Goal: Information Seeking & Learning: Understand process/instructions

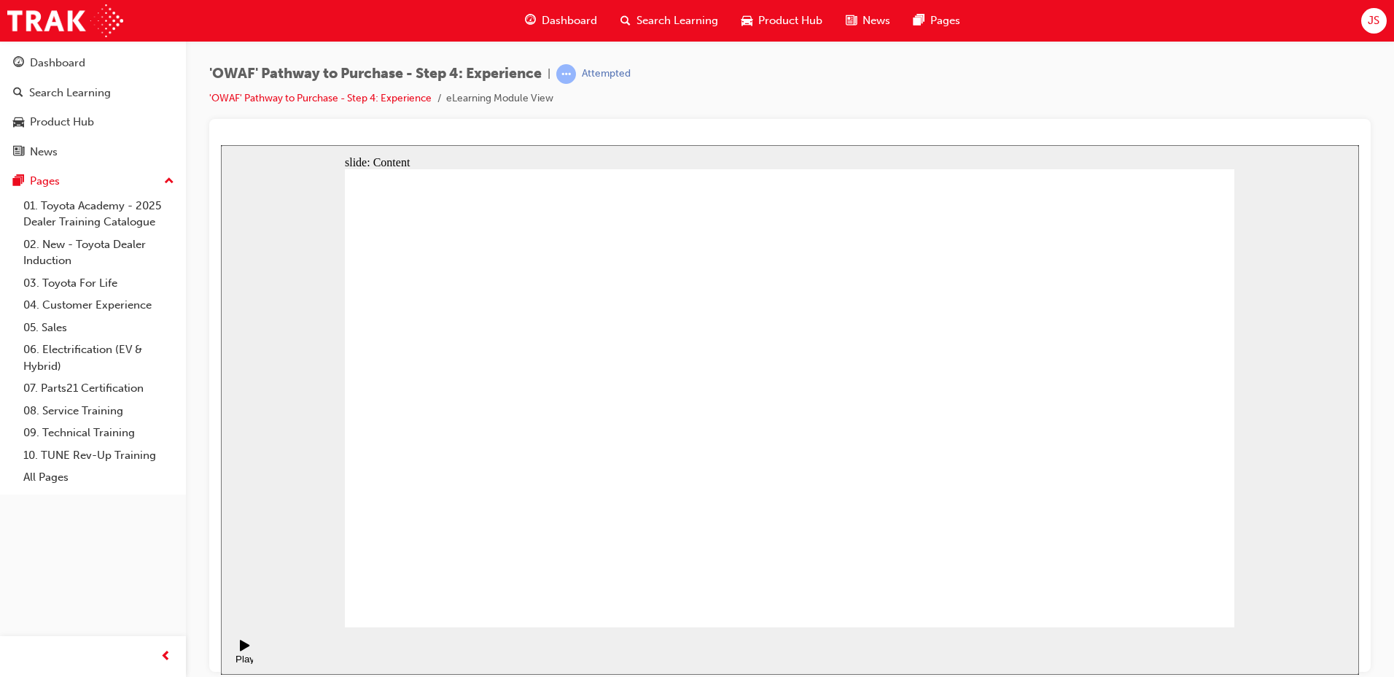
drag, startPoint x: 1130, startPoint y: 361, endPoint x: 1102, endPoint y: 419, distance: 64.2
drag, startPoint x: 1096, startPoint y: 470, endPoint x: 1095, endPoint y: 478, distance: 8.2
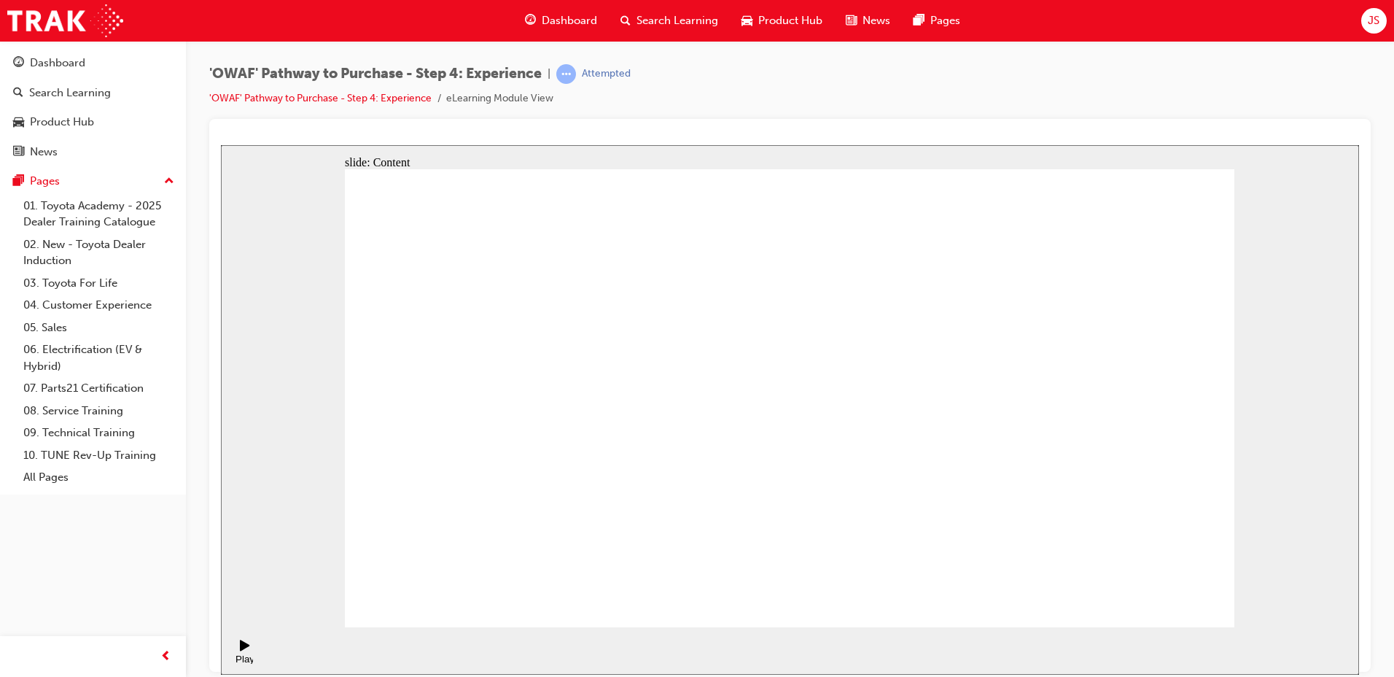
drag, startPoint x: 1121, startPoint y: 372, endPoint x: 1094, endPoint y: 444, distance: 77.1
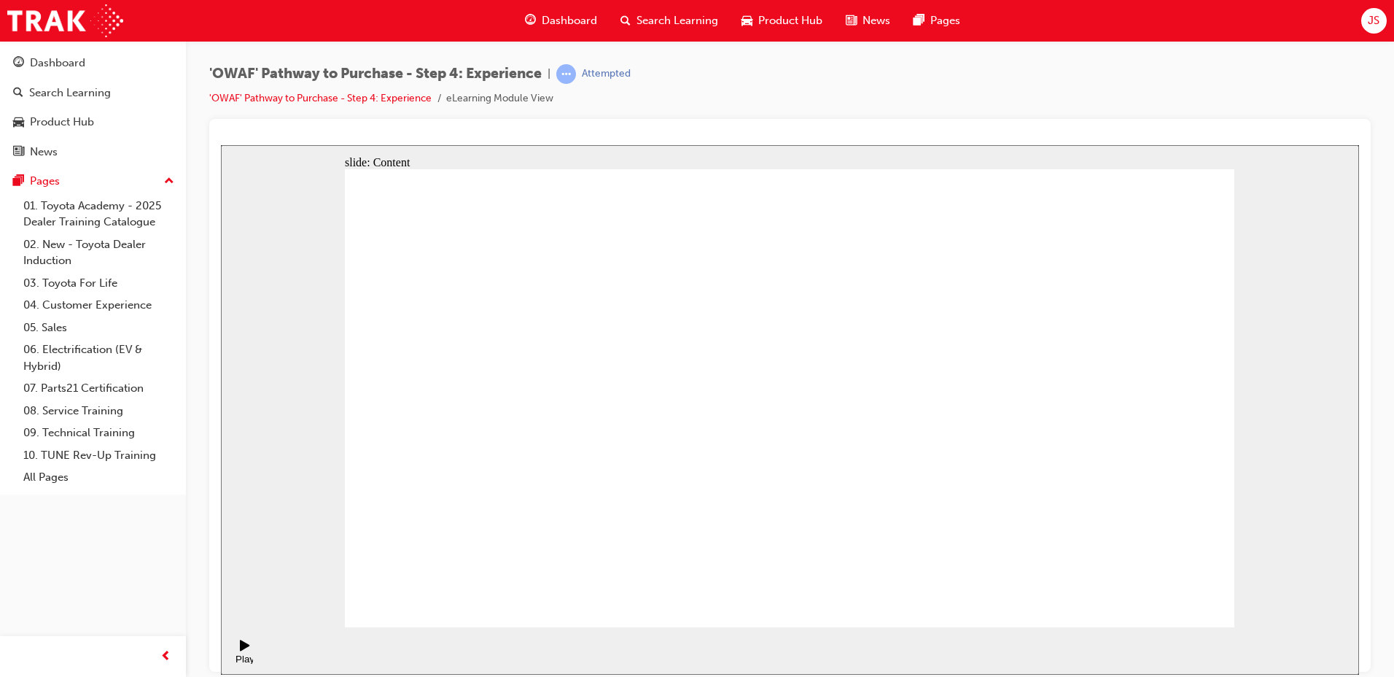
drag, startPoint x: 1113, startPoint y: 391, endPoint x: 1081, endPoint y: 454, distance: 70.8
drag, startPoint x: 1129, startPoint y: 382, endPoint x: 1094, endPoint y: 451, distance: 77.6
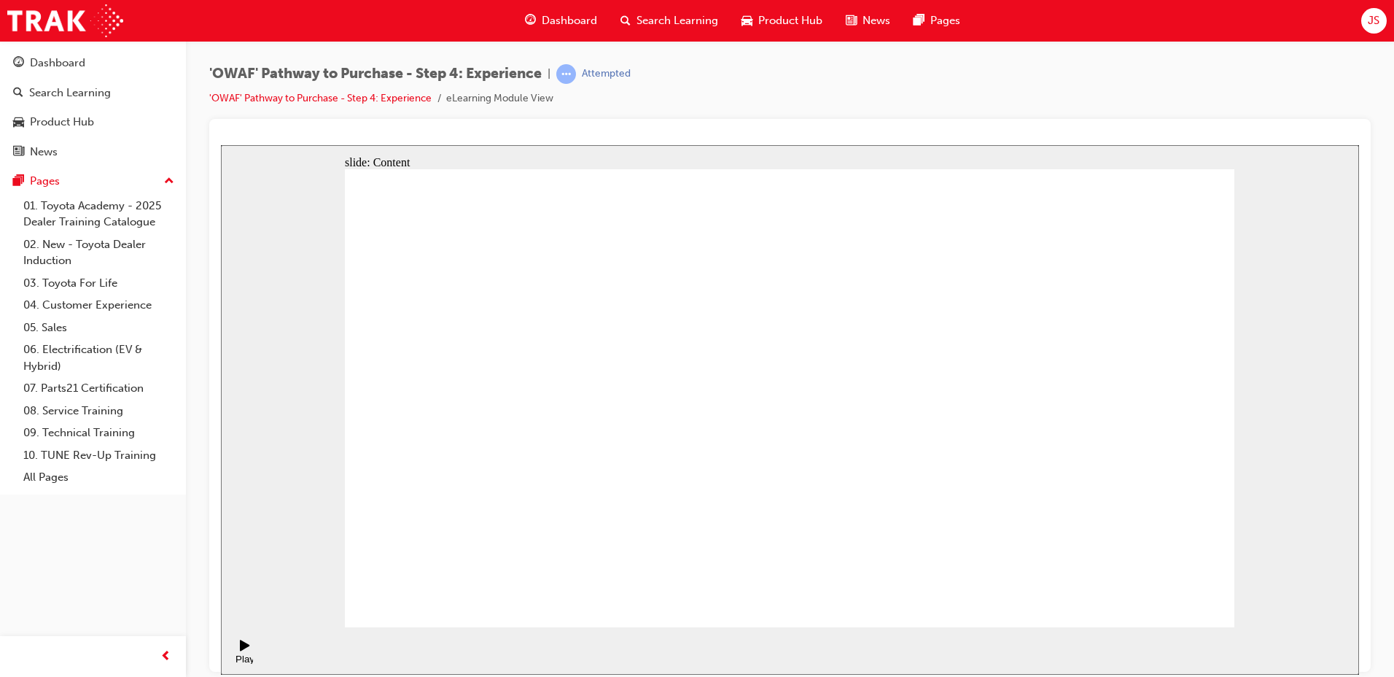
drag, startPoint x: 1116, startPoint y: 381, endPoint x: 1072, endPoint y: 459, distance: 90.5
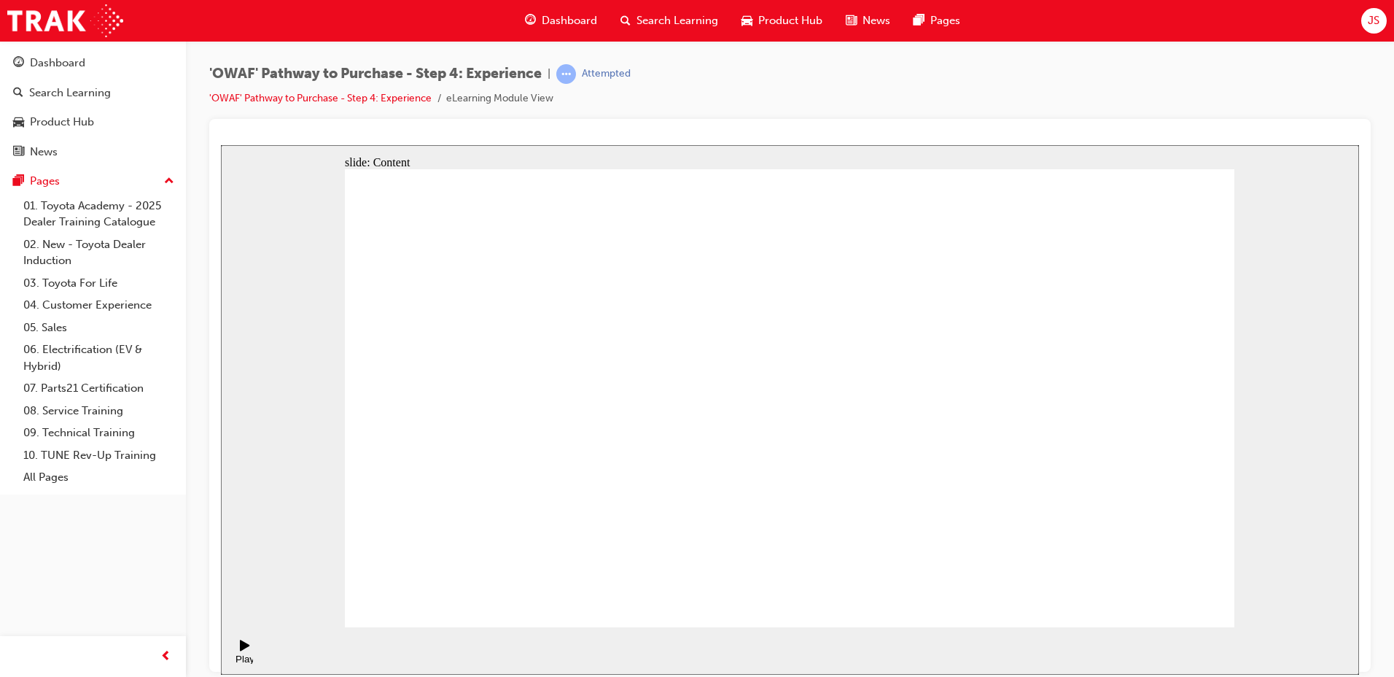
drag, startPoint x: 863, startPoint y: 285, endPoint x: 849, endPoint y: 322, distance: 39.3
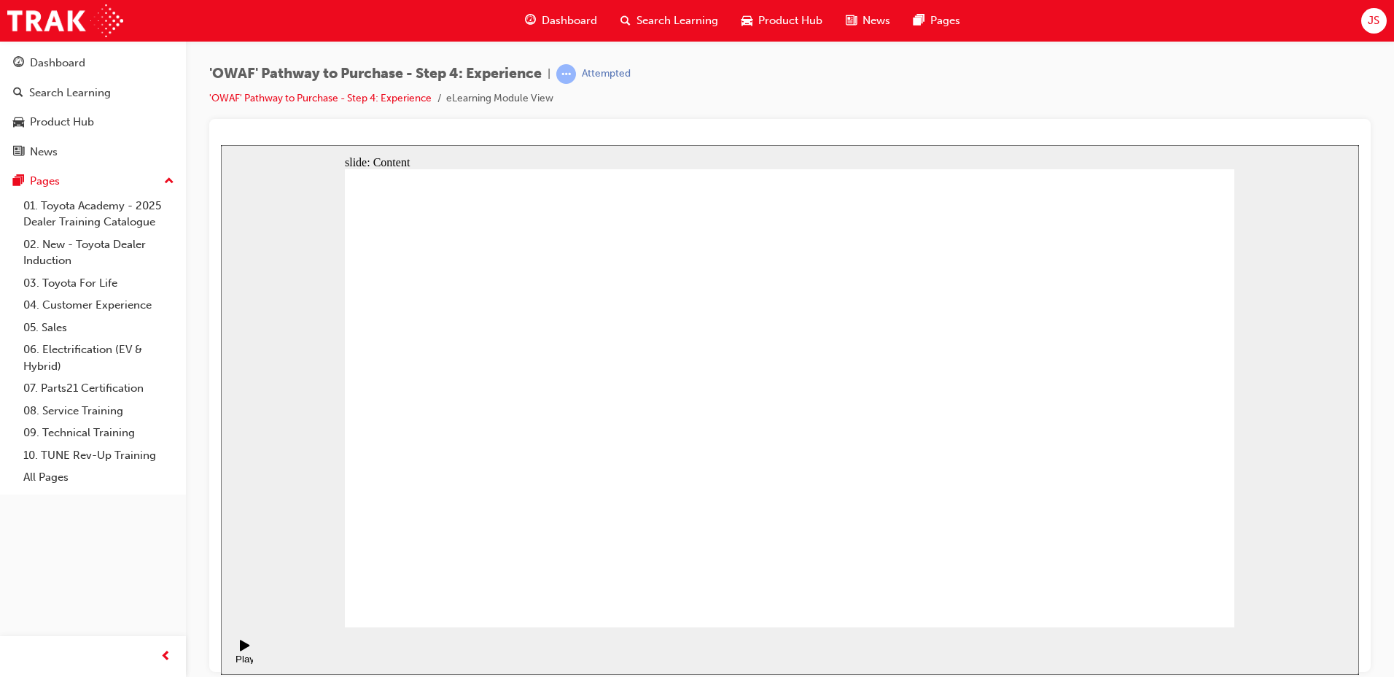
drag, startPoint x: 998, startPoint y: 235, endPoint x: 930, endPoint y: 250, distance: 69.5
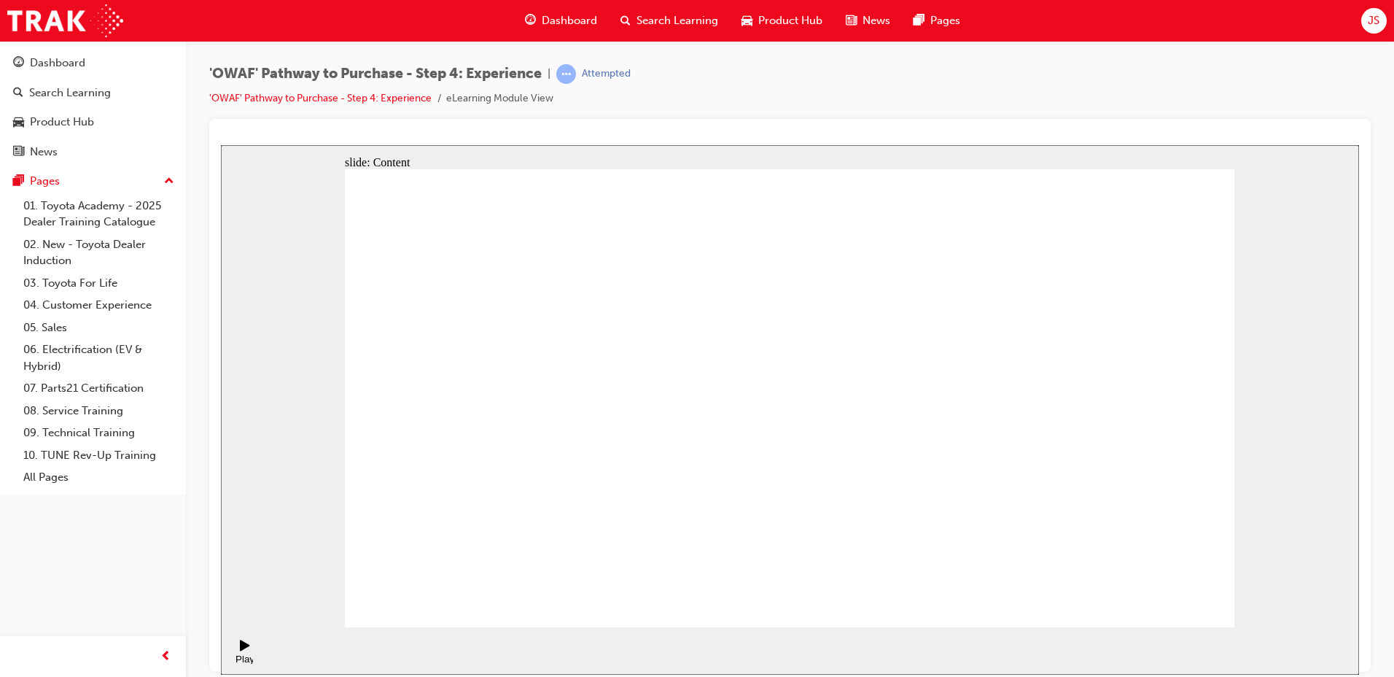
drag, startPoint x: 1057, startPoint y: 492, endPoint x: 1115, endPoint y: 401, distance: 107.8
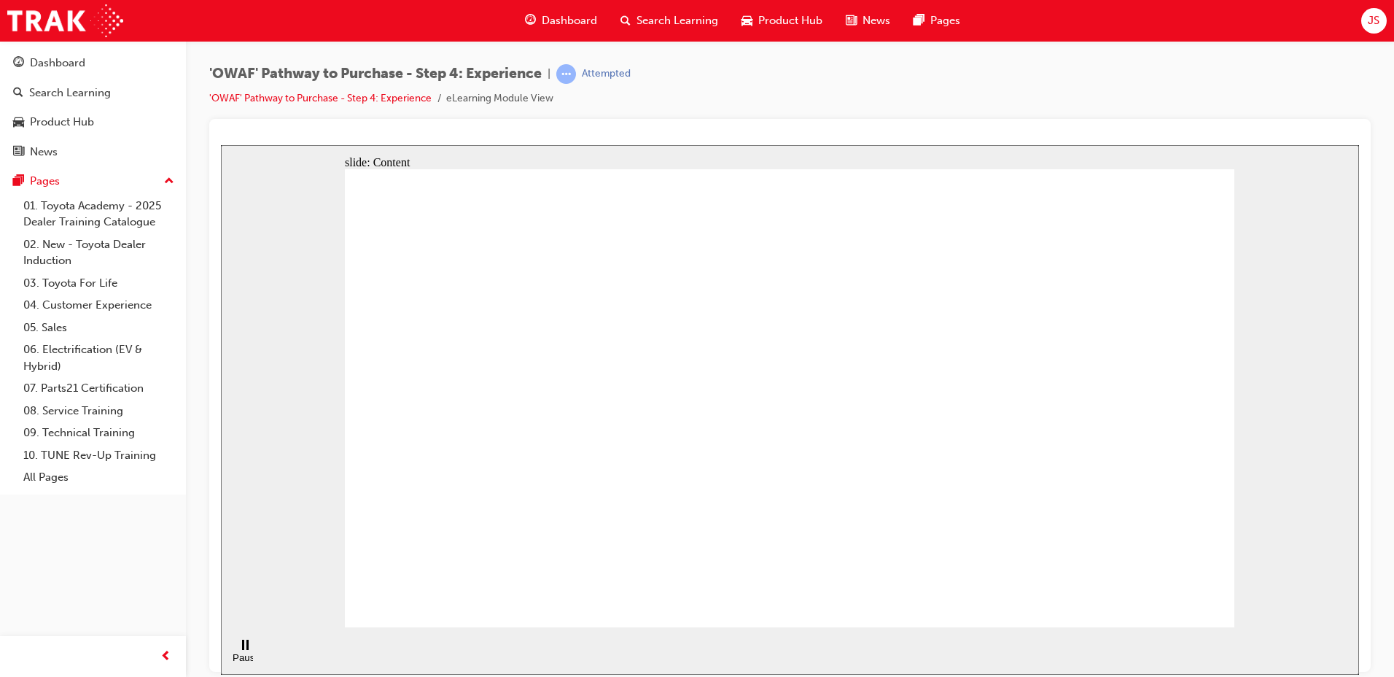
drag, startPoint x: 442, startPoint y: 465, endPoint x: 454, endPoint y: 474, distance: 15.0
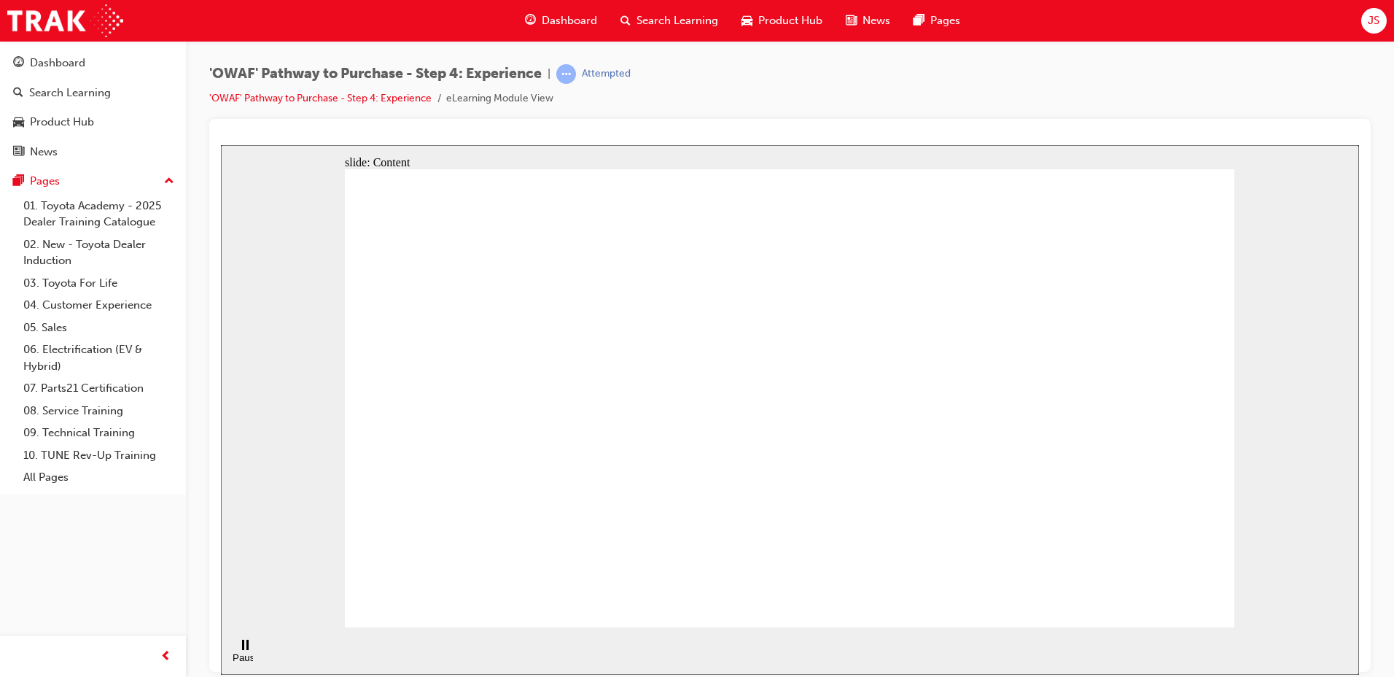
drag, startPoint x: 537, startPoint y: 477, endPoint x: 672, endPoint y: 477, distance: 135.6
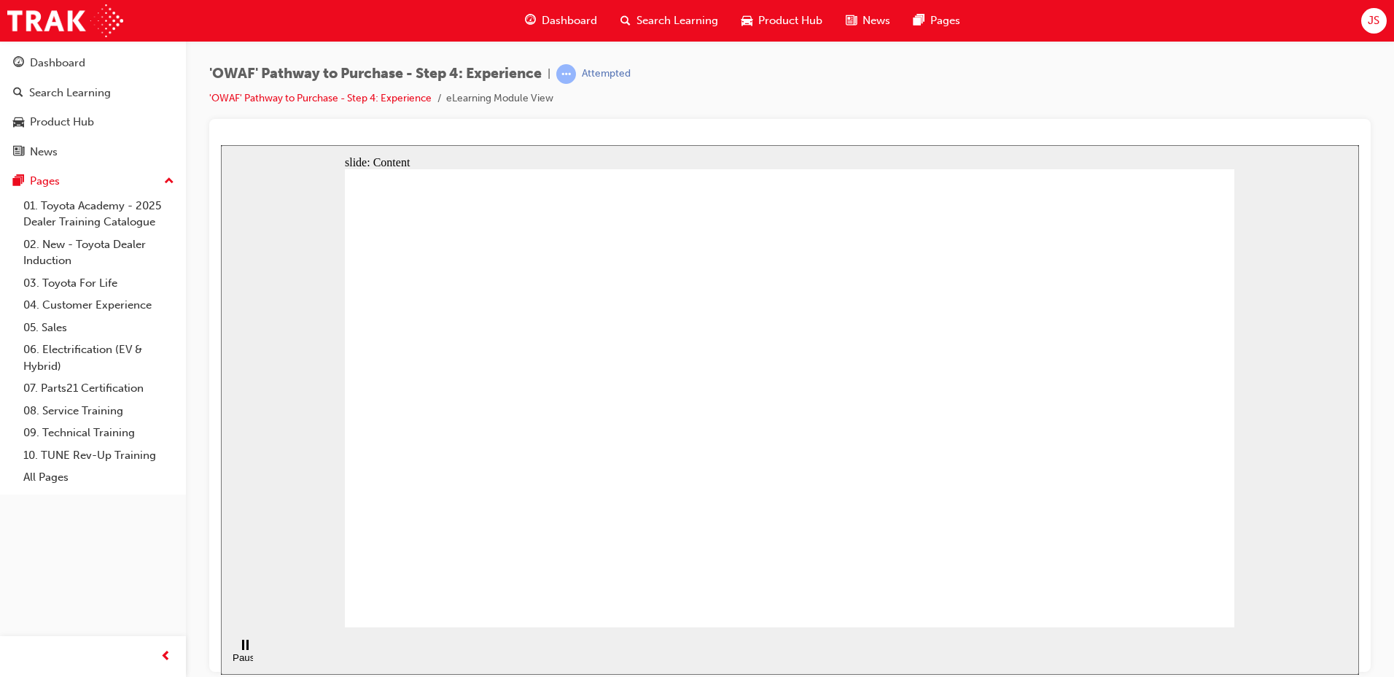
drag, startPoint x: 708, startPoint y: 378, endPoint x: 645, endPoint y: 467, distance: 108.3
drag, startPoint x: 635, startPoint y: 492, endPoint x: 760, endPoint y: 459, distance: 129.1
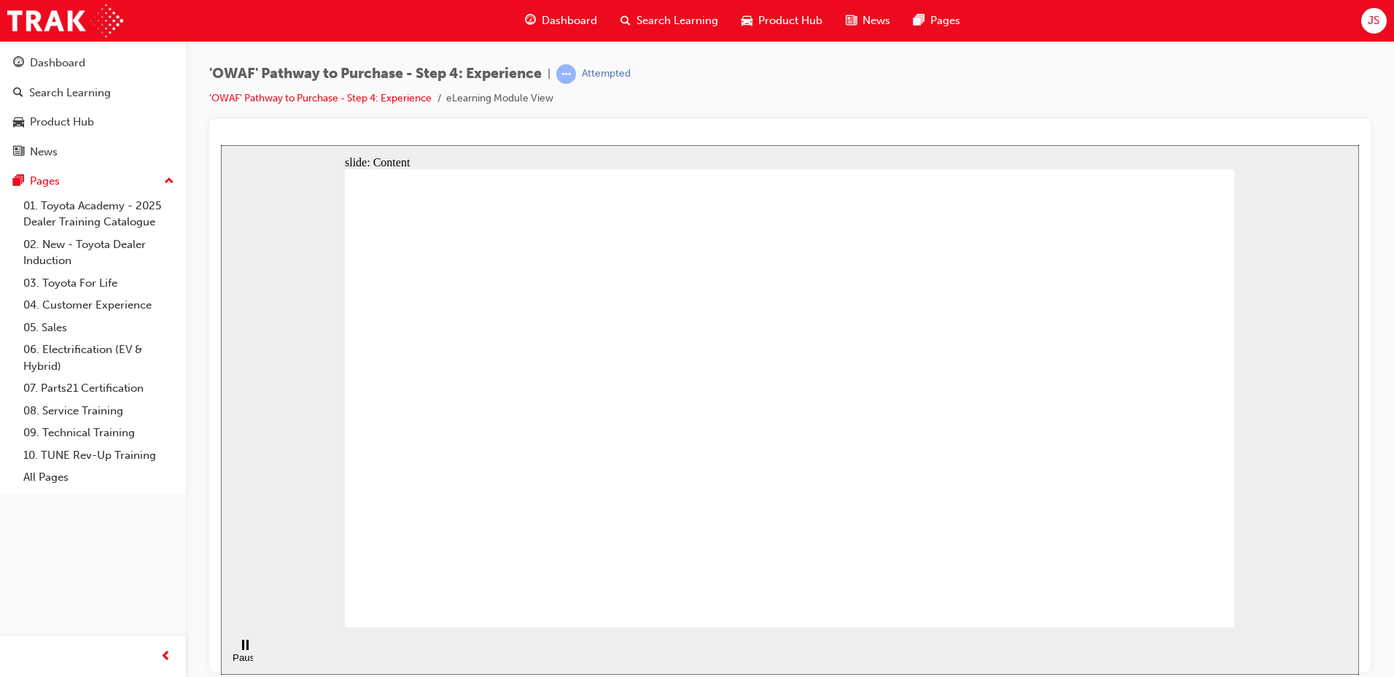
drag, startPoint x: 753, startPoint y: 212, endPoint x: 610, endPoint y: 252, distance: 149.2
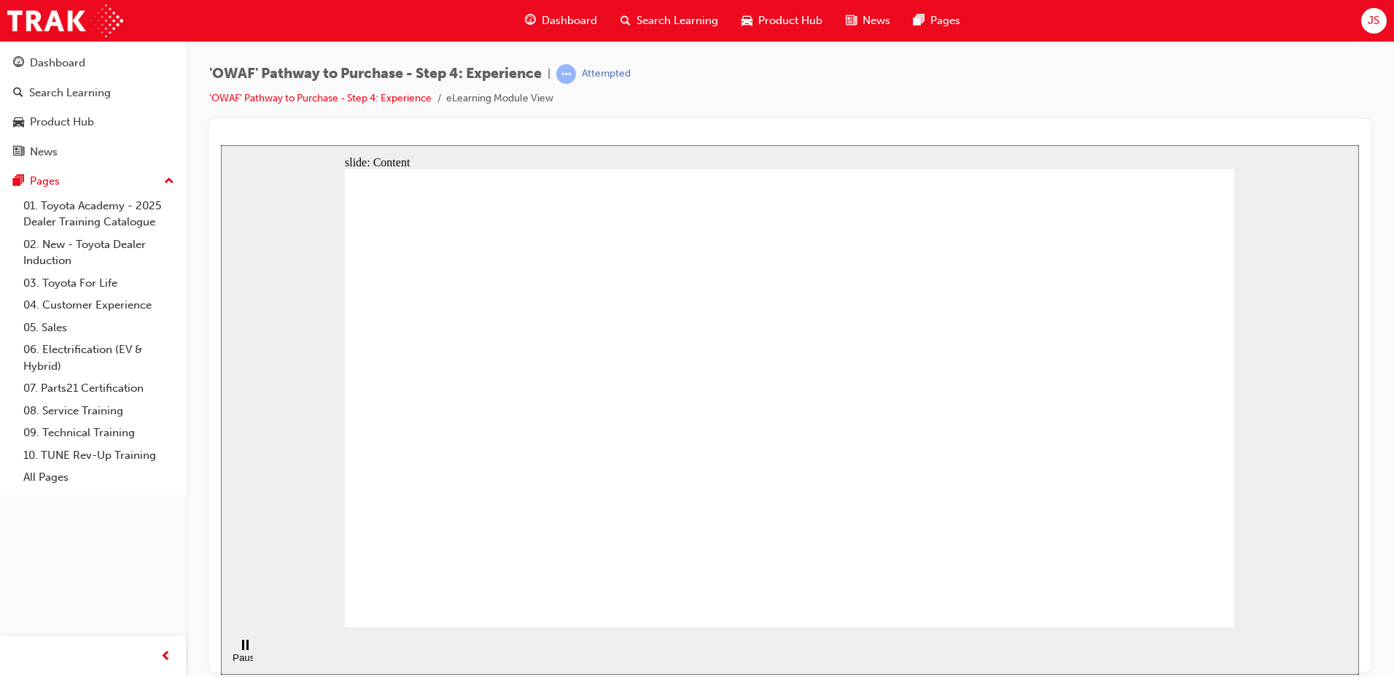
drag, startPoint x: 713, startPoint y: 381, endPoint x: 740, endPoint y: 381, distance: 27.0
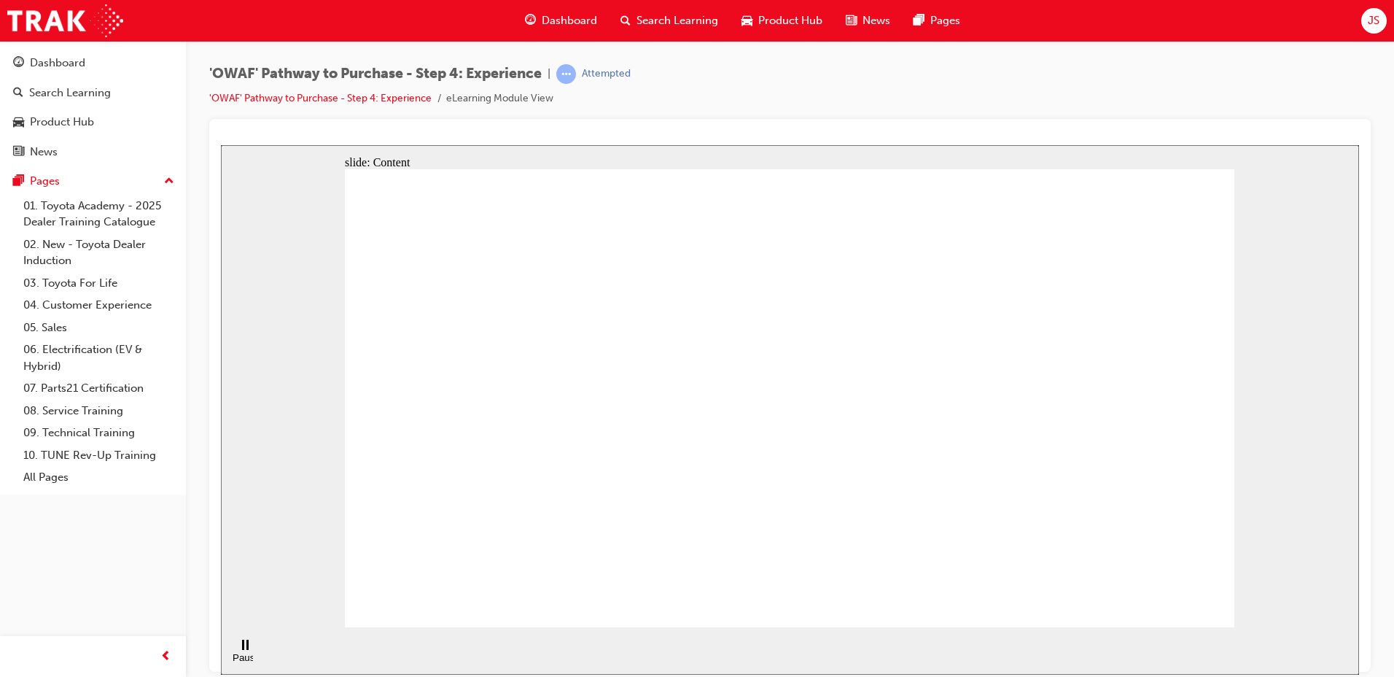
drag, startPoint x: 596, startPoint y: 342, endPoint x: 605, endPoint y: 346, distance: 10.2
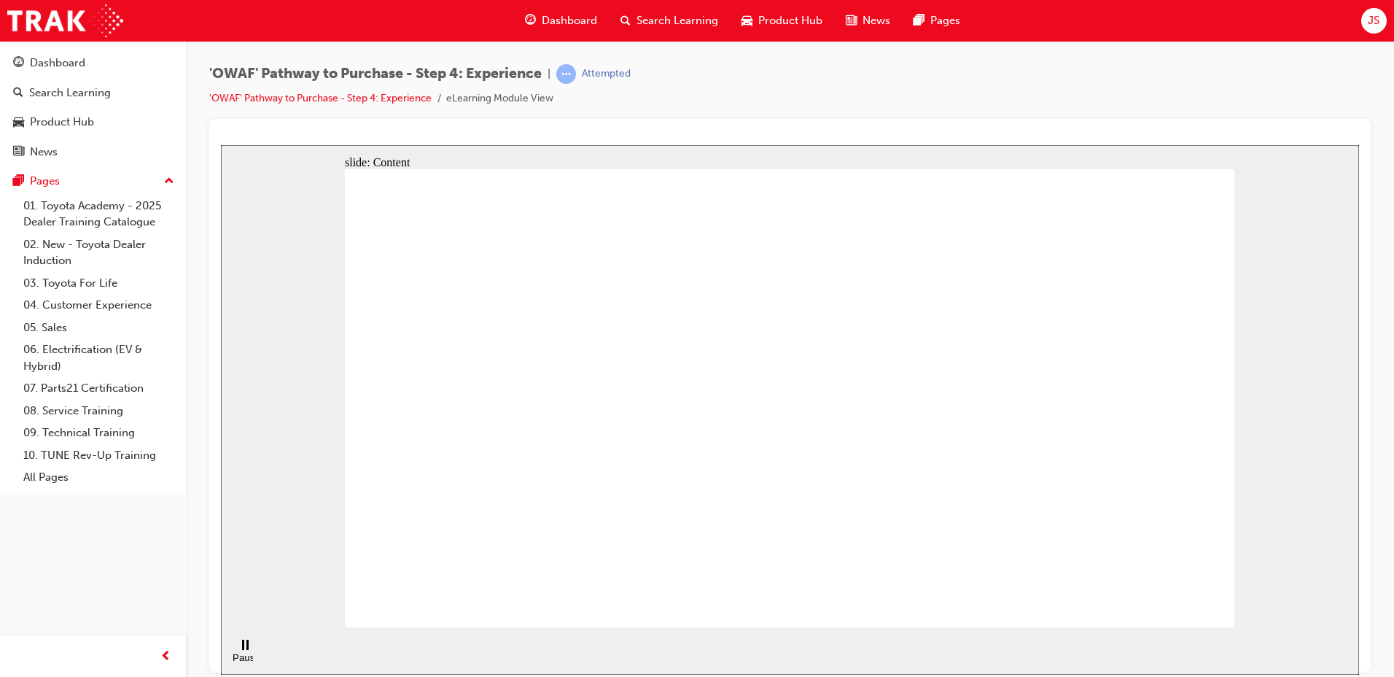
drag, startPoint x: 537, startPoint y: 234, endPoint x: 808, endPoint y: 503, distance: 382.1
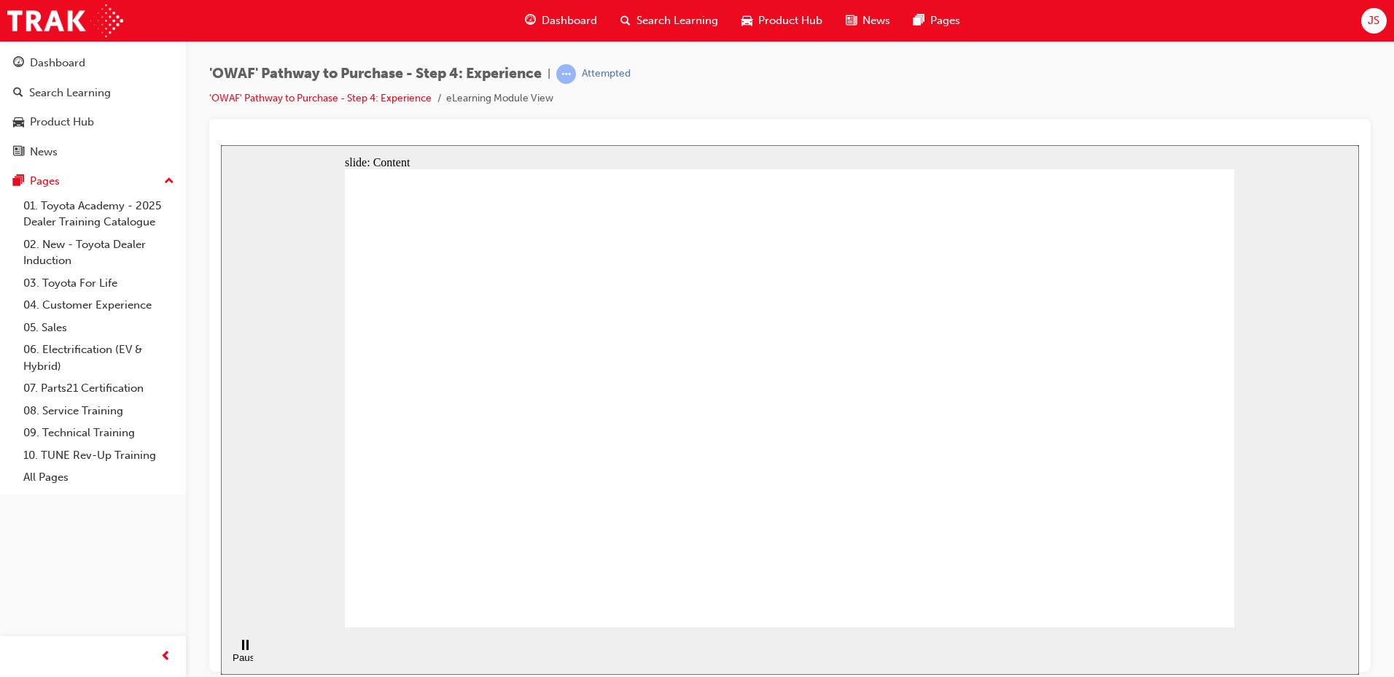
drag, startPoint x: 515, startPoint y: 163, endPoint x: 384, endPoint y: 254, distance: 159.8
